Goal: Check status: Check status

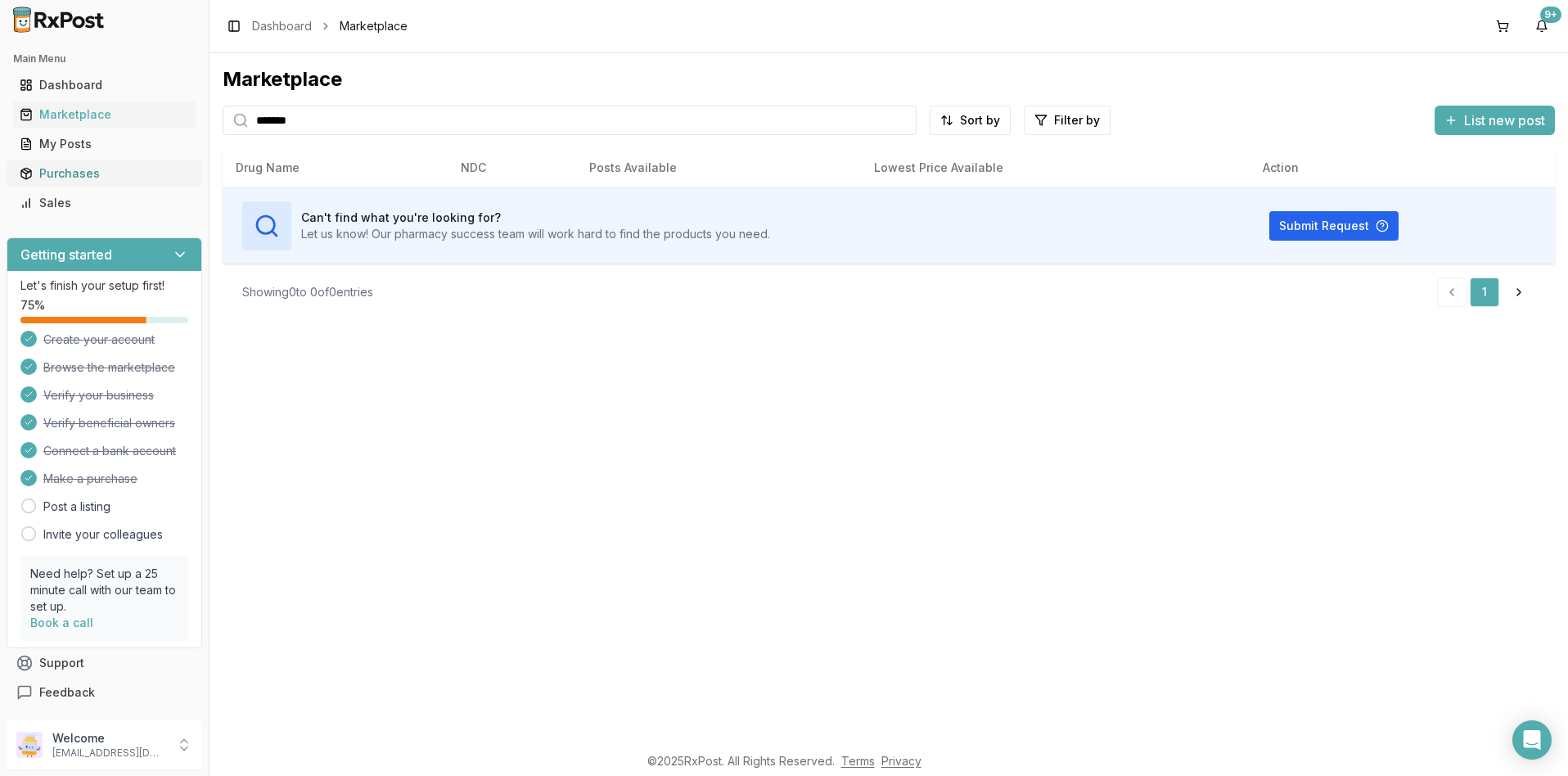
click at [84, 176] on div "Purchases" at bounding box center [105, 173] width 170 height 17
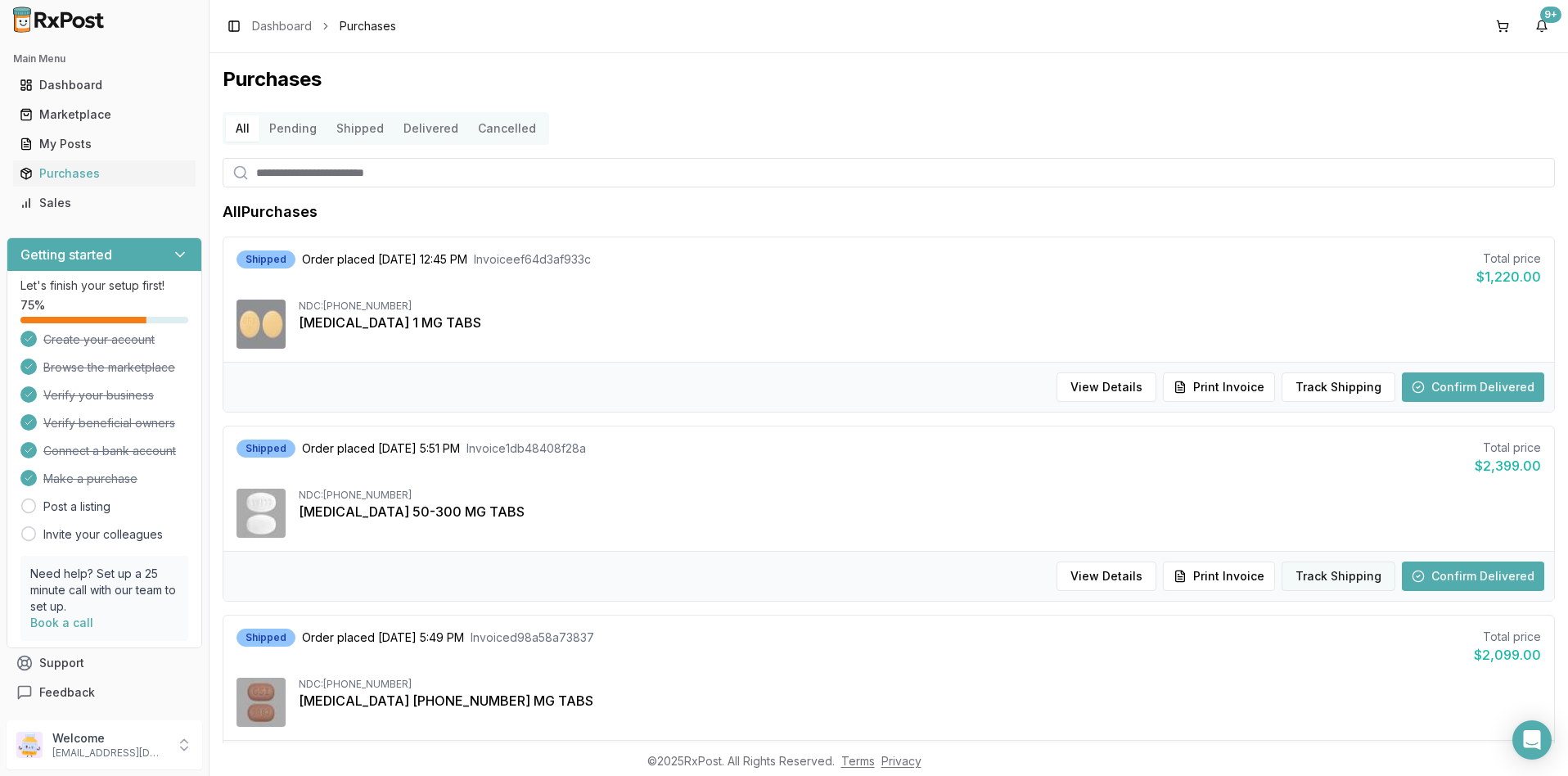
click at [1329, 576] on button "Track Shipping" at bounding box center [1338, 577] width 114 height 30
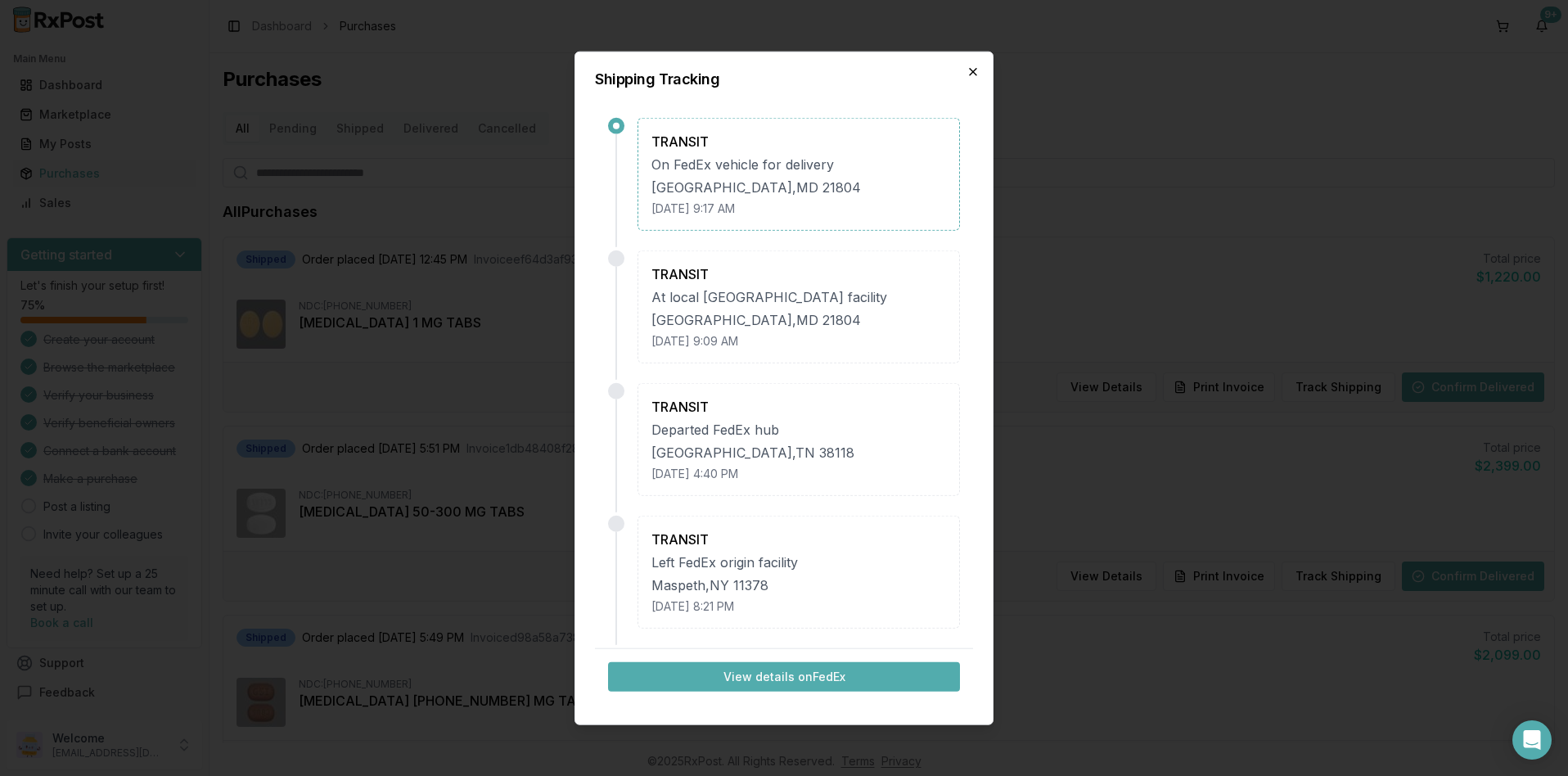
click at [974, 73] on icon "button" at bounding box center [973, 72] width 7 height 7
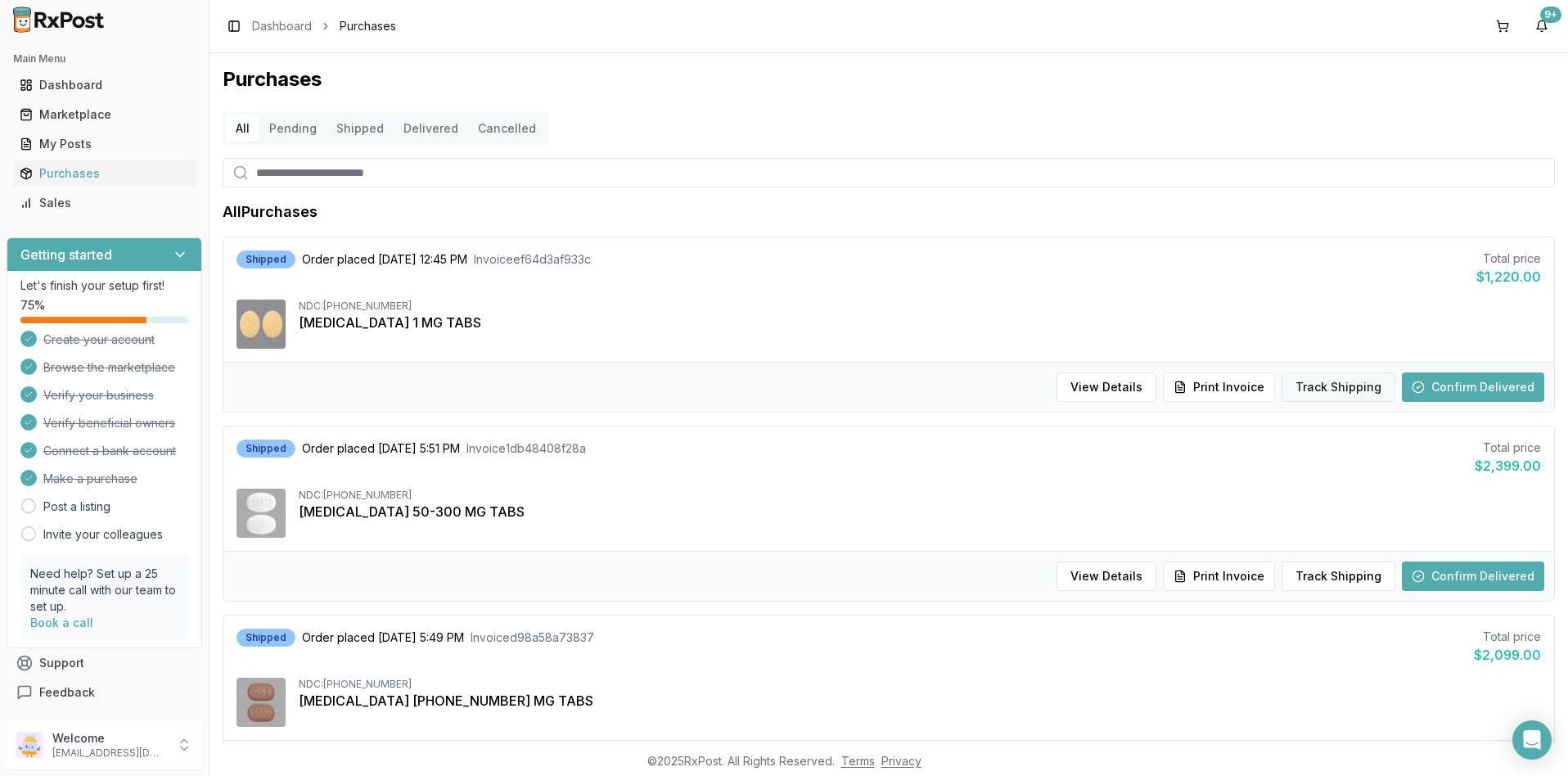
click at [1320, 385] on button "Track Shipping" at bounding box center [1338, 387] width 114 height 30
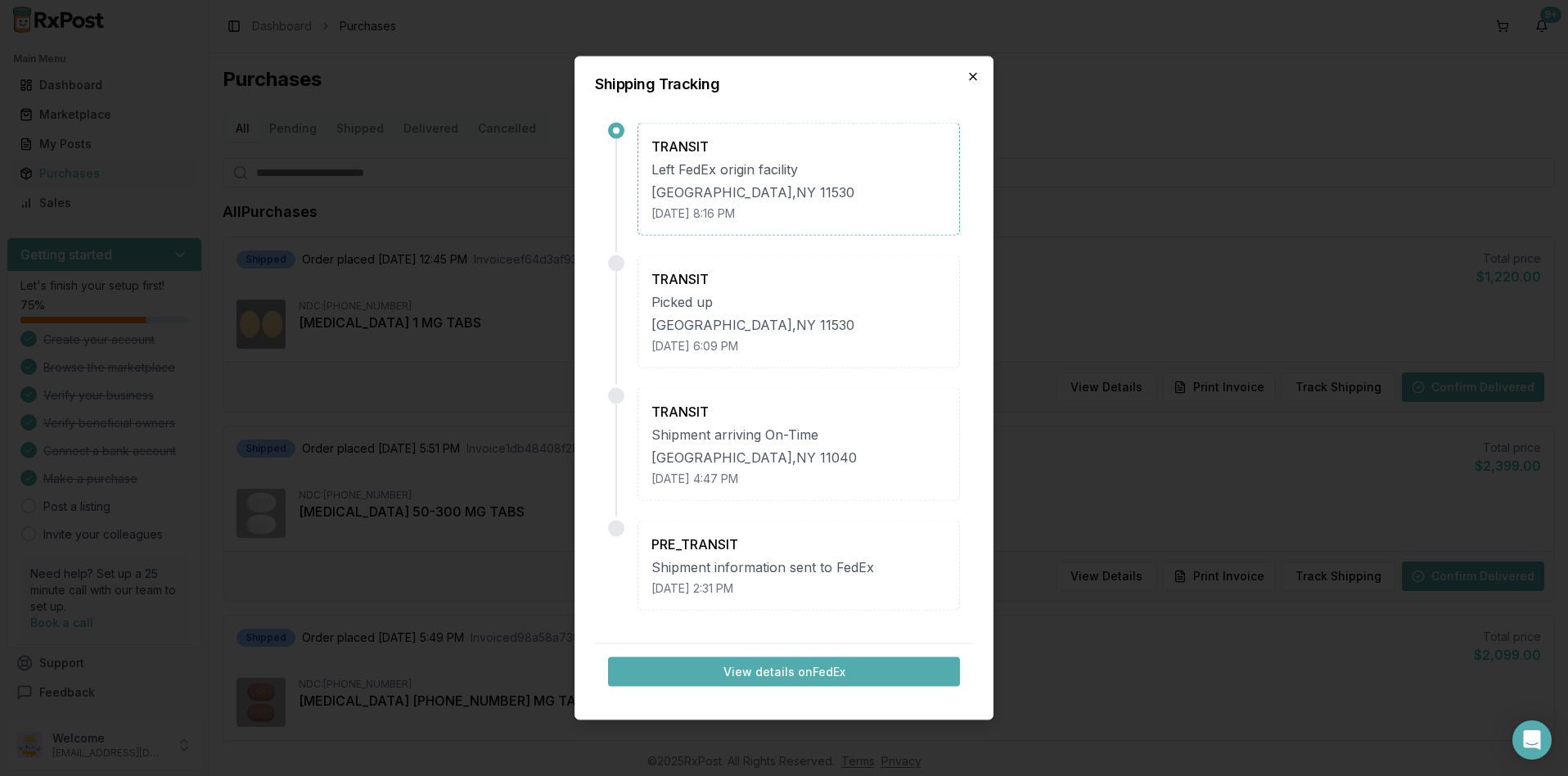
click at [971, 77] on icon "button" at bounding box center [973, 76] width 13 height 13
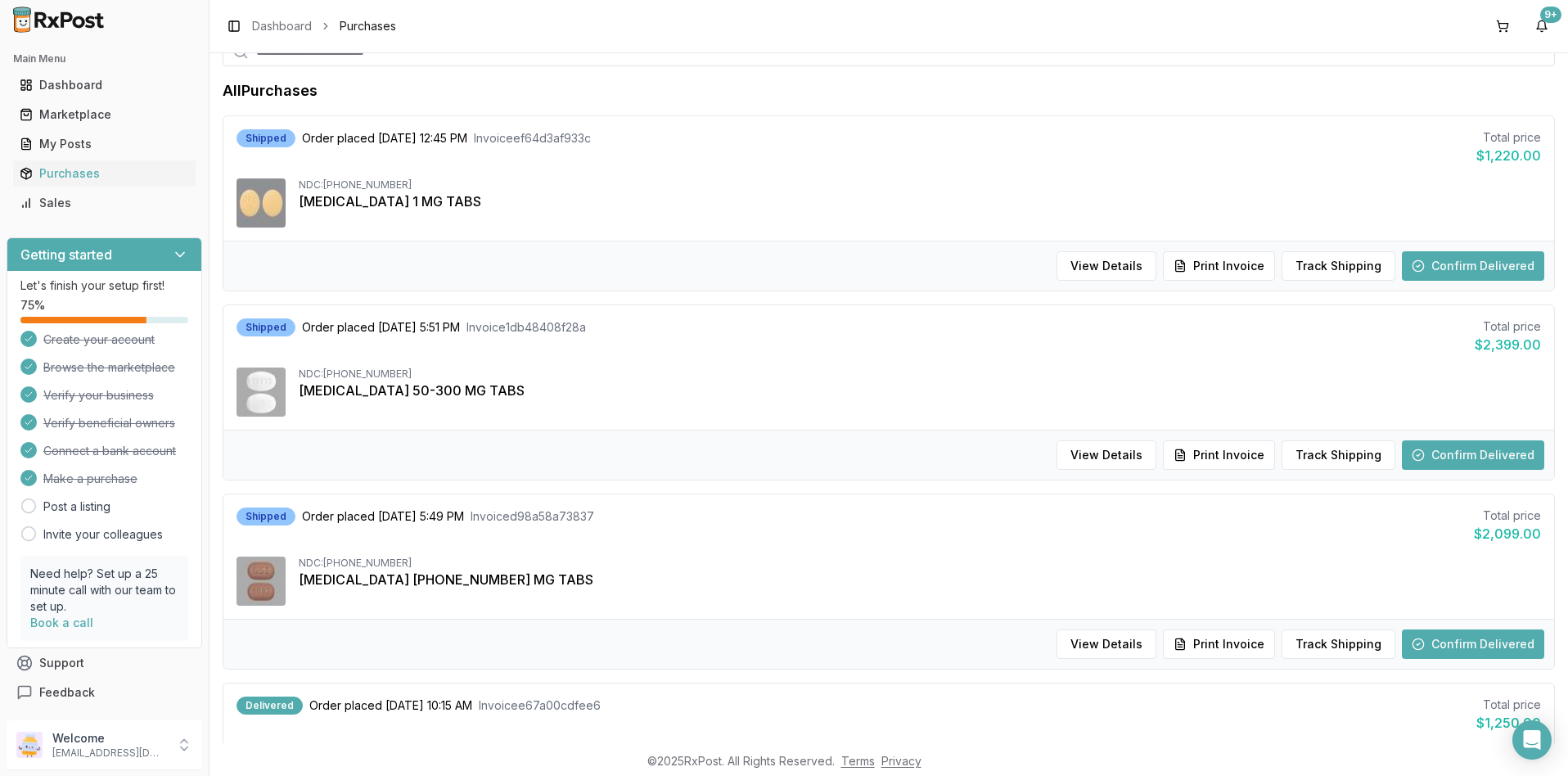
scroll to position [164, 0]
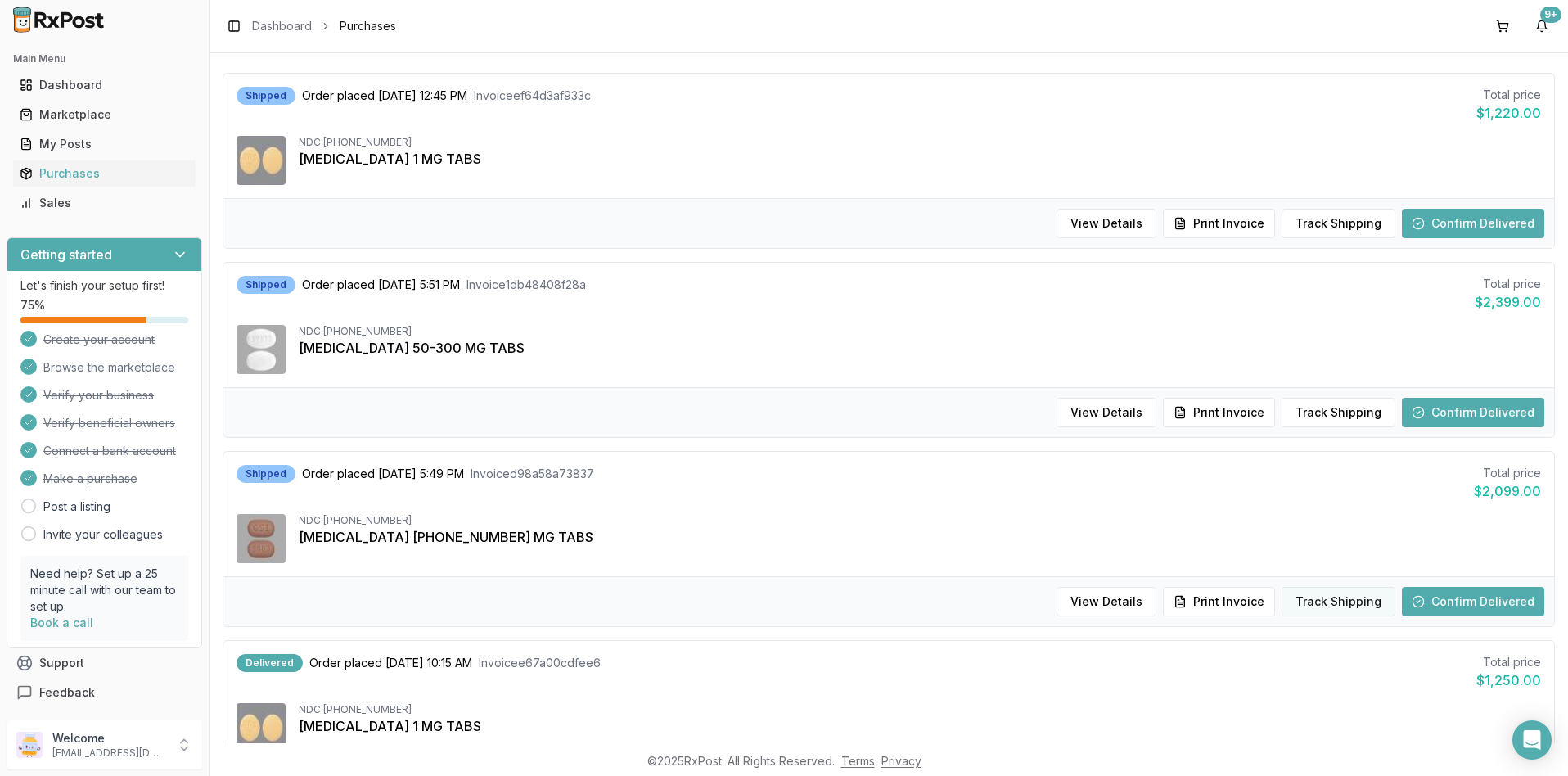
click at [1323, 608] on button "Track Shipping" at bounding box center [1338, 601] width 114 height 30
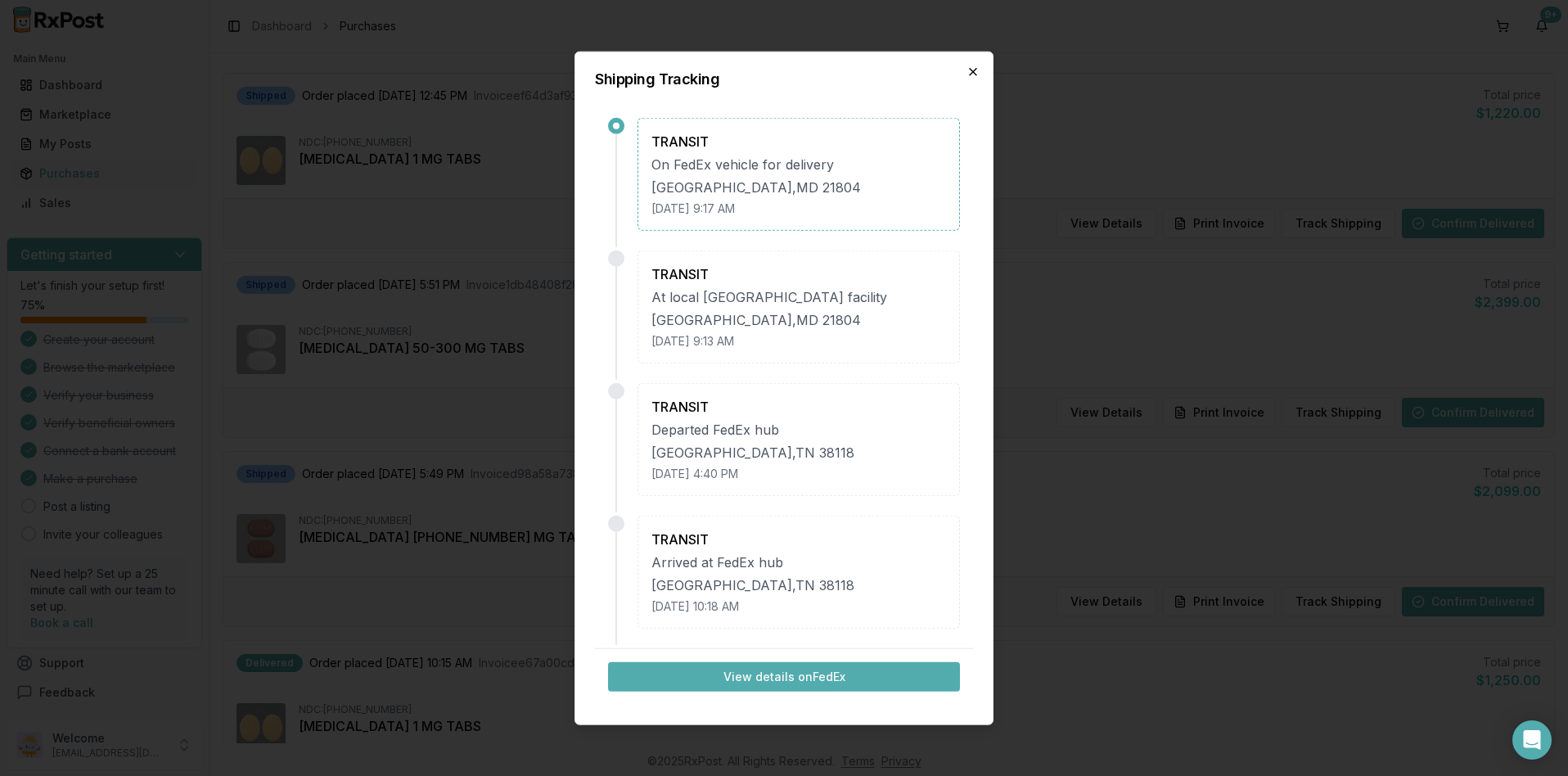
click at [974, 78] on icon "button" at bounding box center [973, 71] width 13 height 13
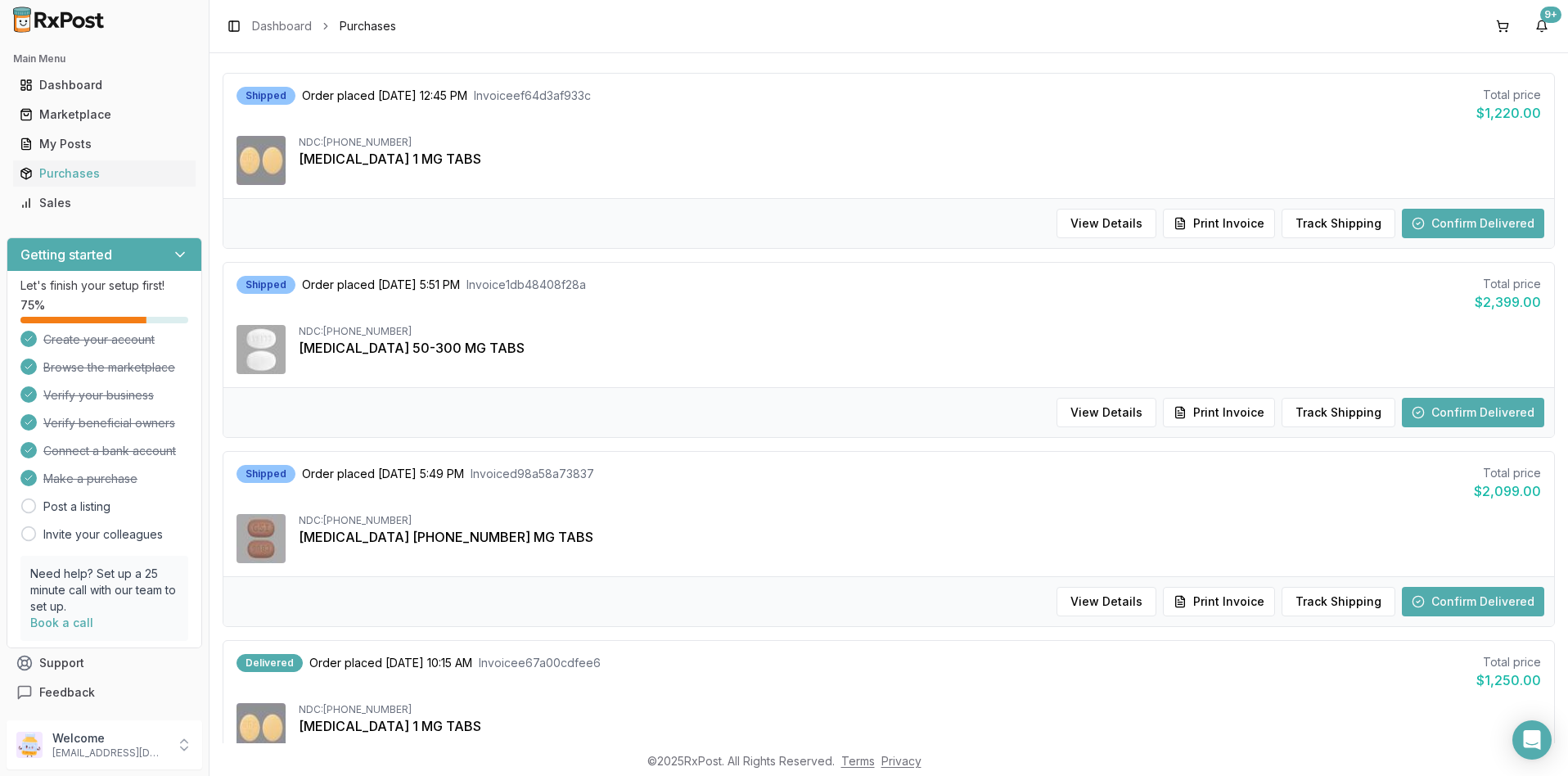
scroll to position [0, 0]
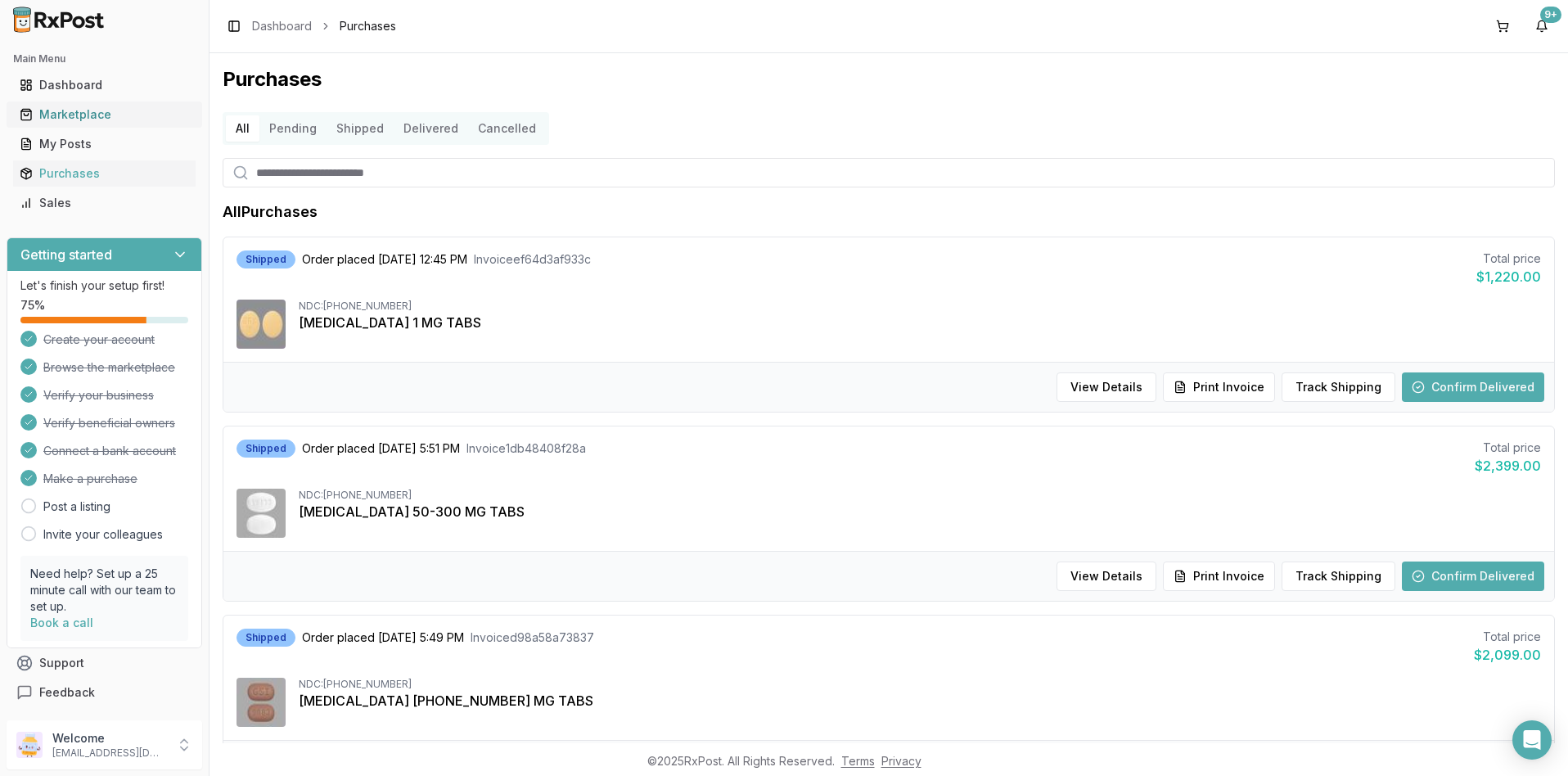
click at [69, 108] on div "Marketplace" at bounding box center [105, 115] width 170 height 17
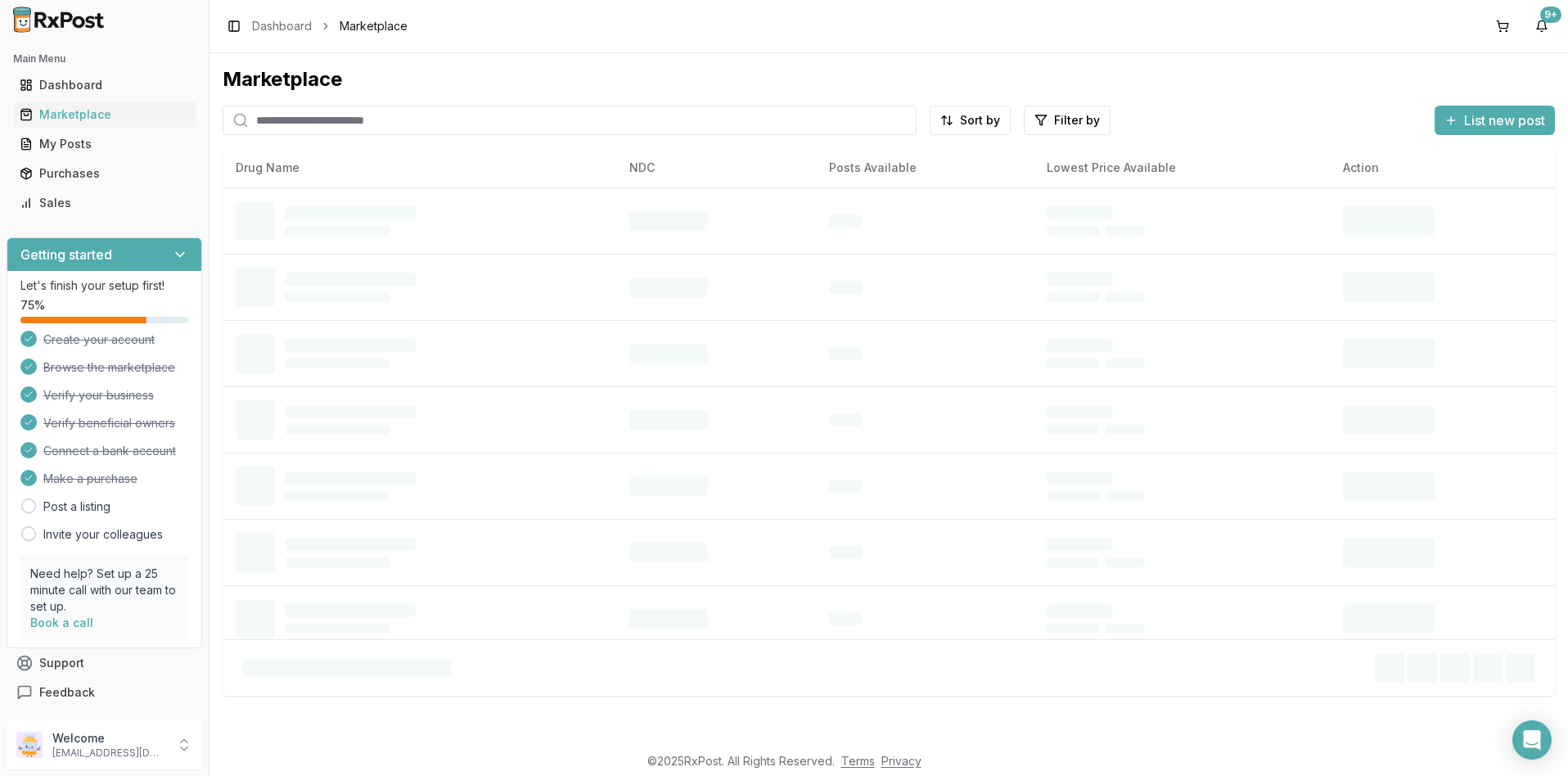
click at [302, 121] on input "search" at bounding box center [569, 120] width 694 height 30
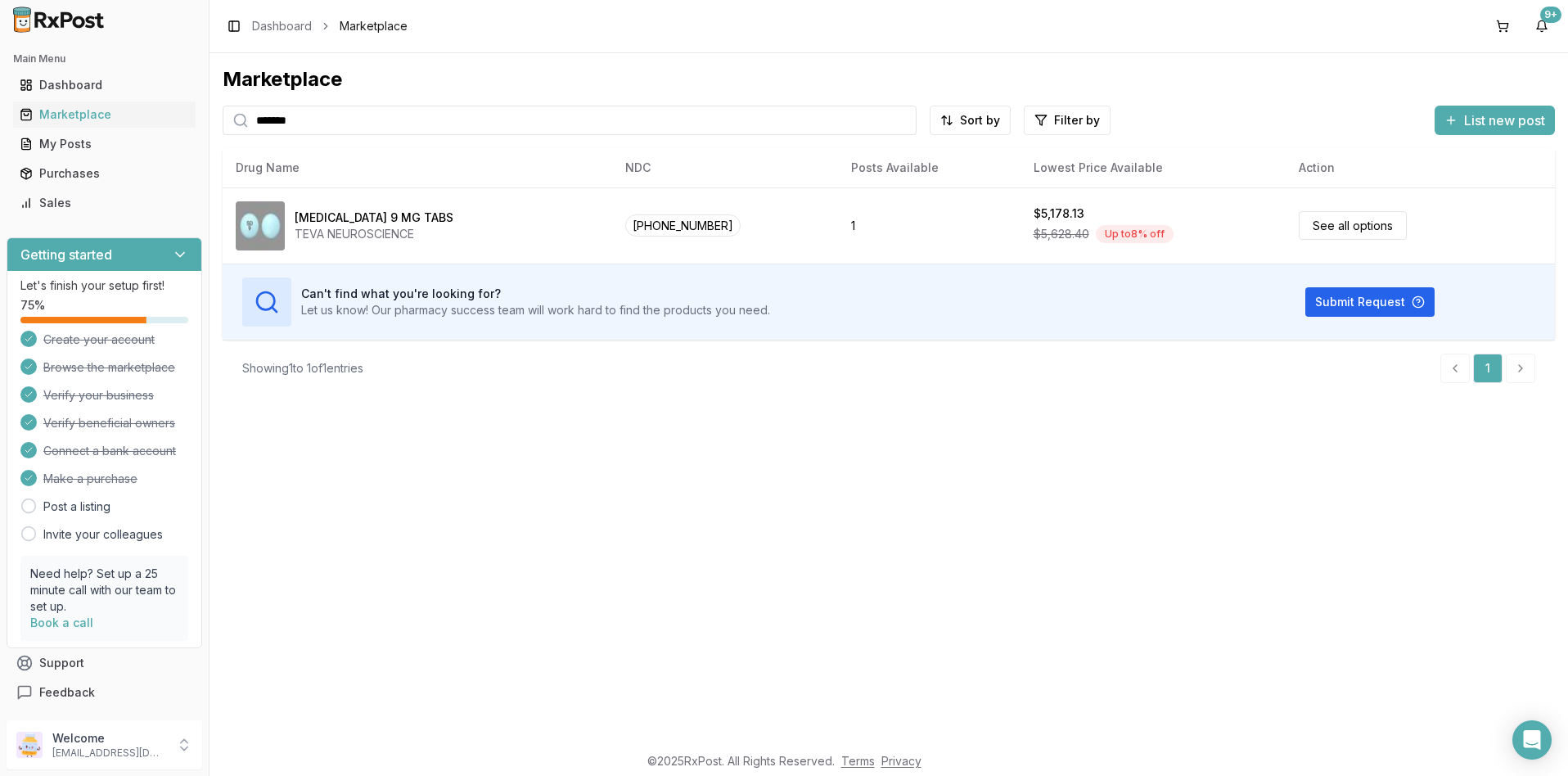
type input "*******"
